Goal: Obtain resource: Download file/media

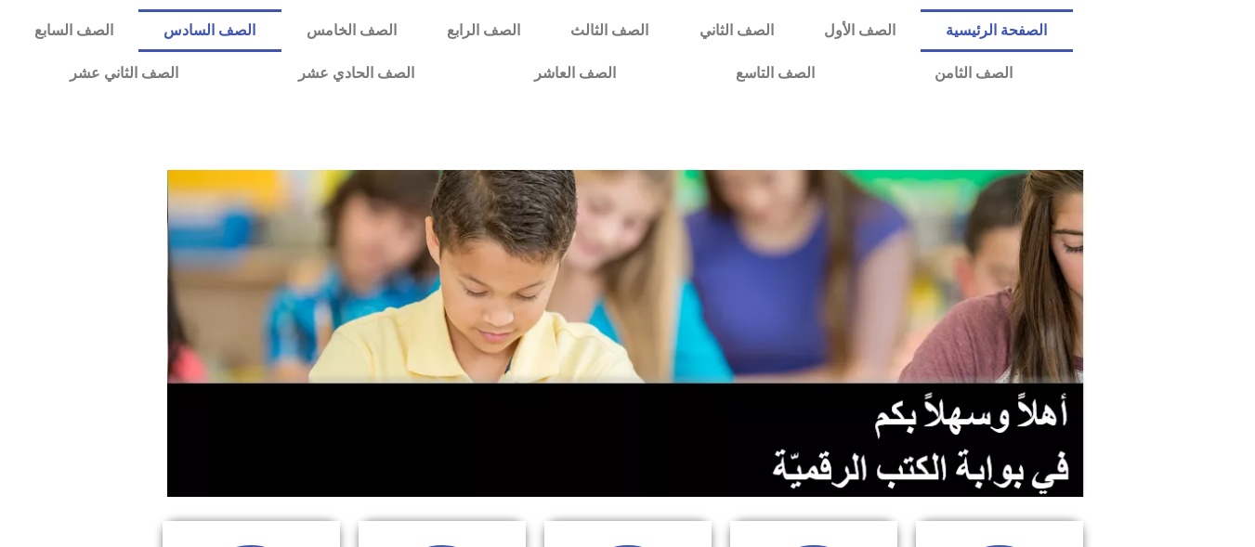
click at [281, 22] on link "الصف السادس" at bounding box center [209, 30] width 142 height 43
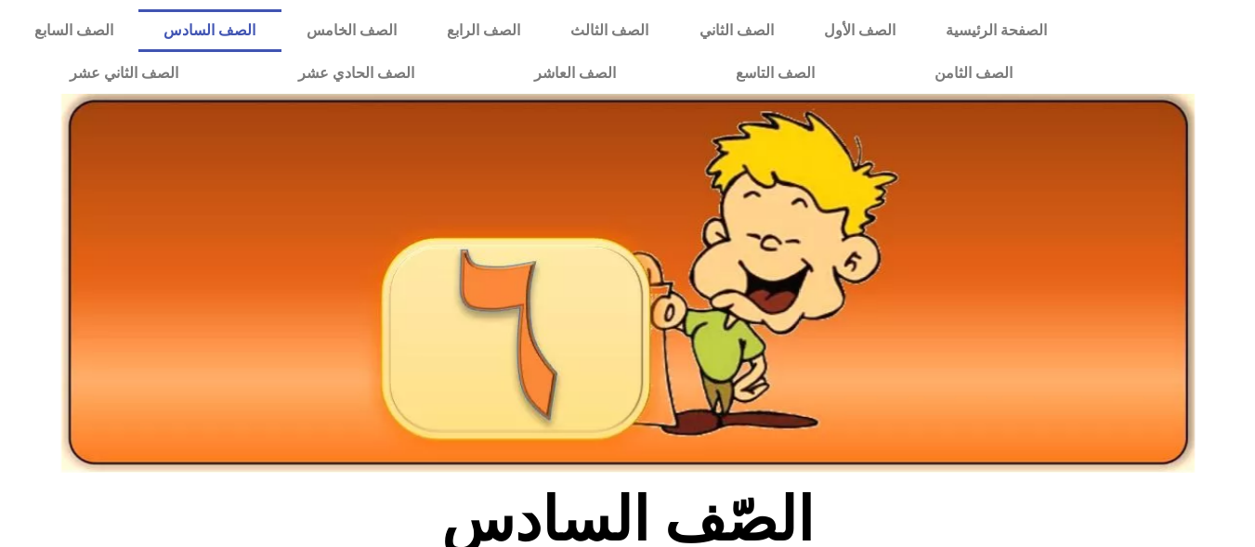
click at [1230, 192] on icon at bounding box center [627, 205] width 1256 height 74
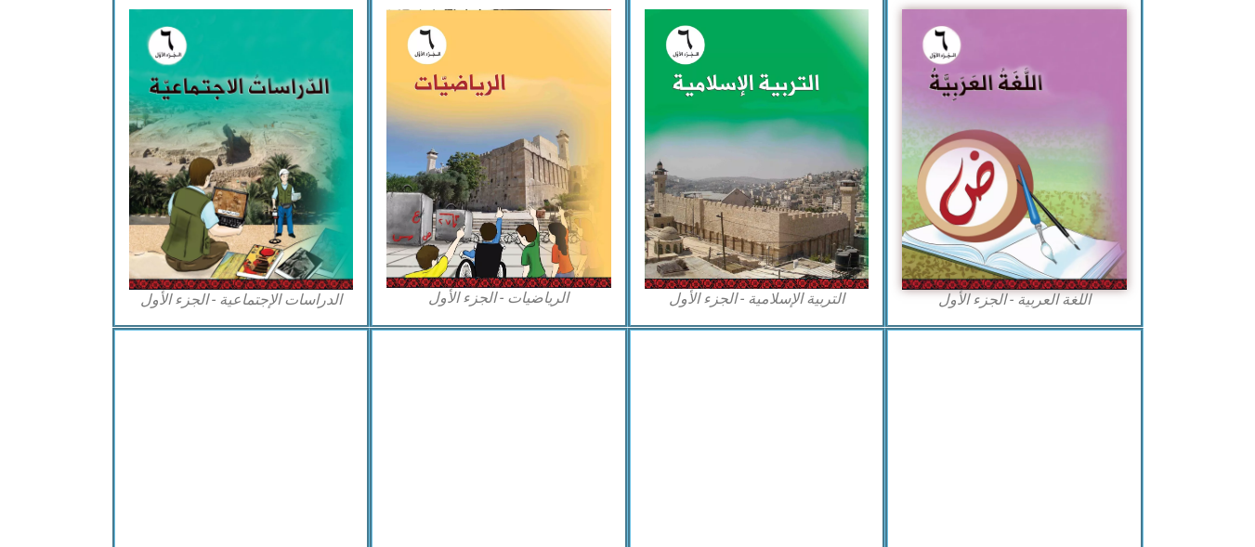
scroll to position [595, 0]
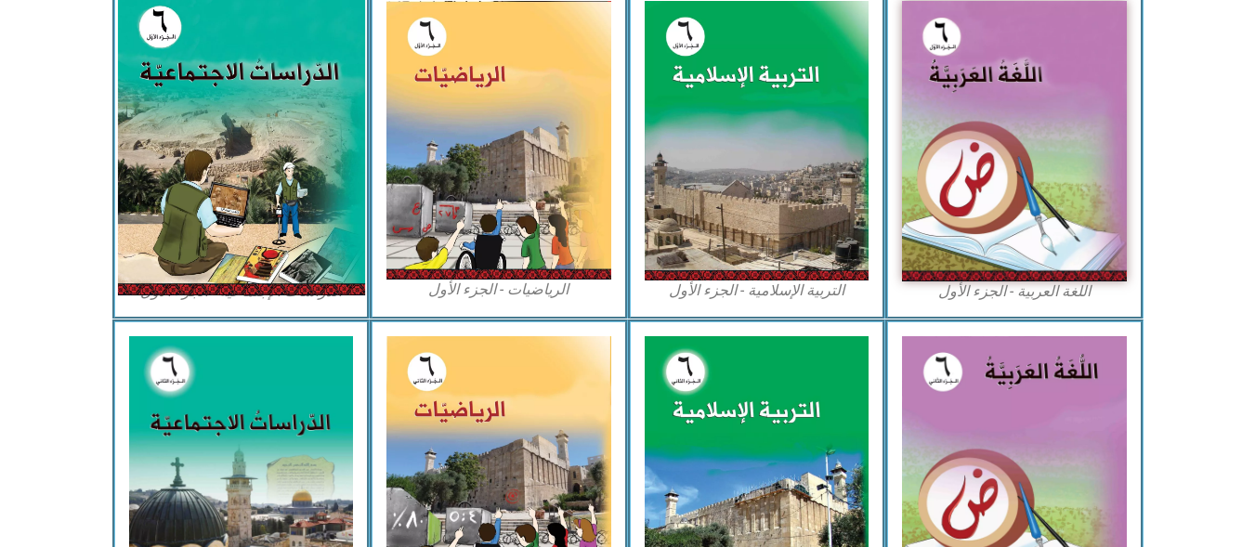
click at [251, 165] on img at bounding box center [240, 141] width 247 height 308
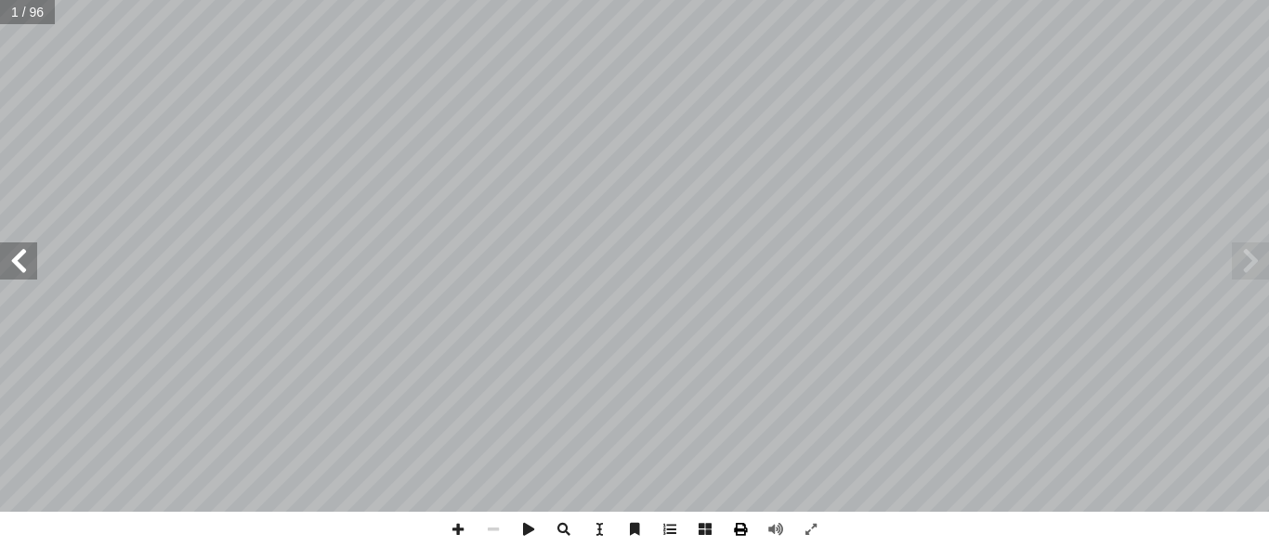
click at [735, 538] on span at bounding box center [740, 529] width 35 height 35
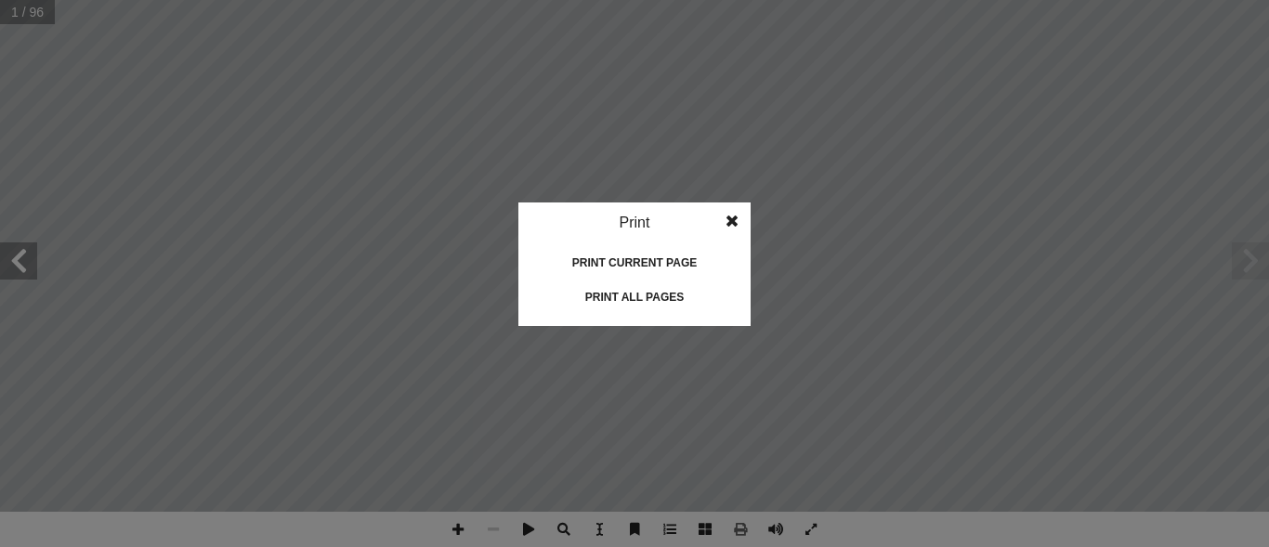
click at [663, 295] on div "Print all pages" at bounding box center [635, 297] width 186 height 30
